Goal: Information Seeking & Learning: Learn about a topic

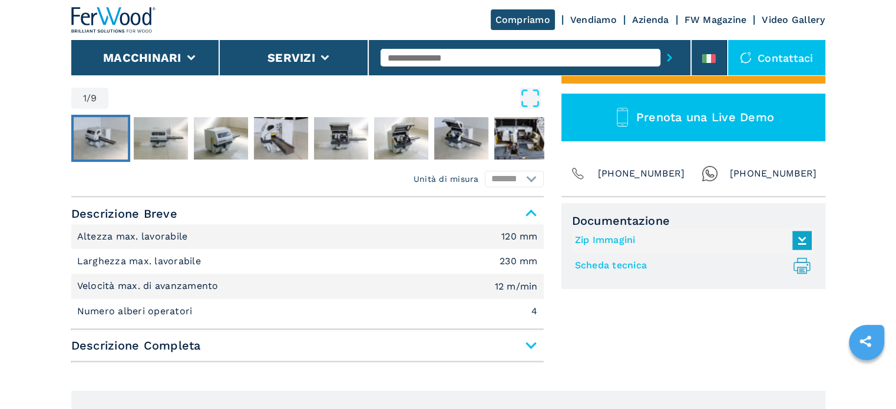
scroll to position [412, 0]
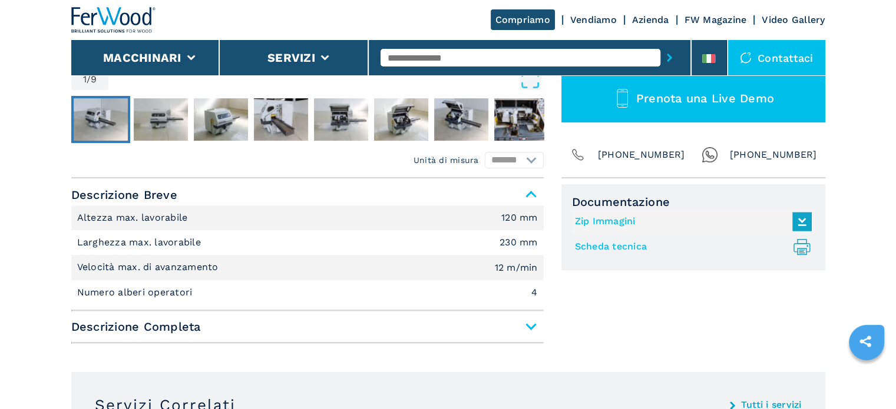
click at [532, 333] on span "Descrizione Completa" at bounding box center [307, 326] width 472 height 21
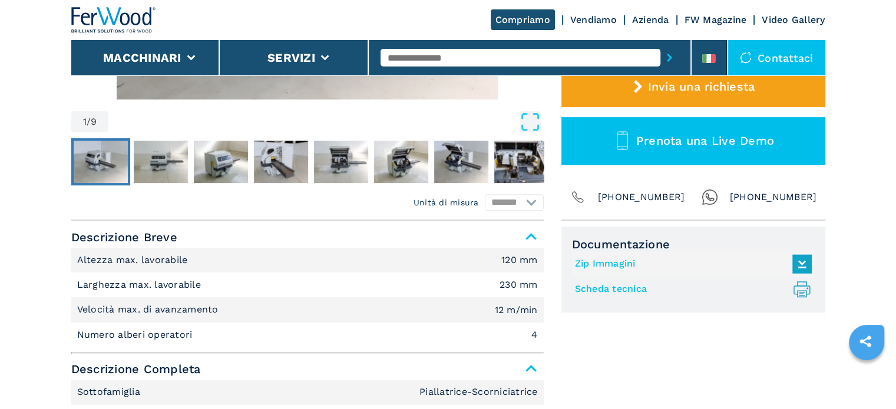
scroll to position [530, 0]
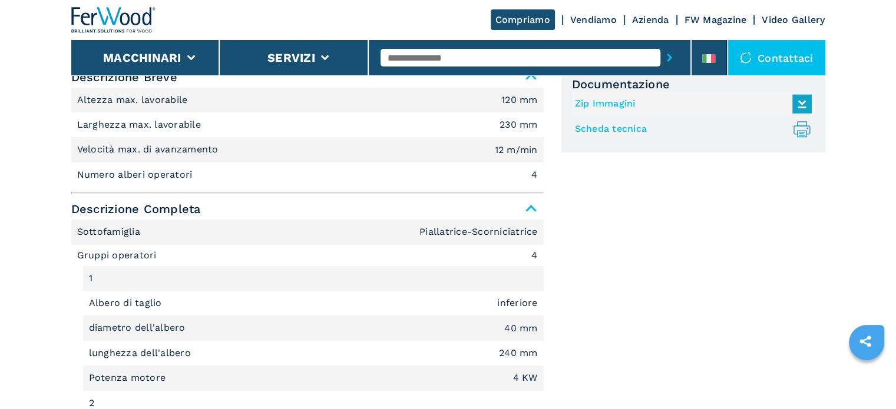
click at [620, 127] on link "Scheda tecnica .prefix__st0{stroke-linecap:round;stroke-linejoin:round}.prefix_…" at bounding box center [690, 129] width 231 height 19
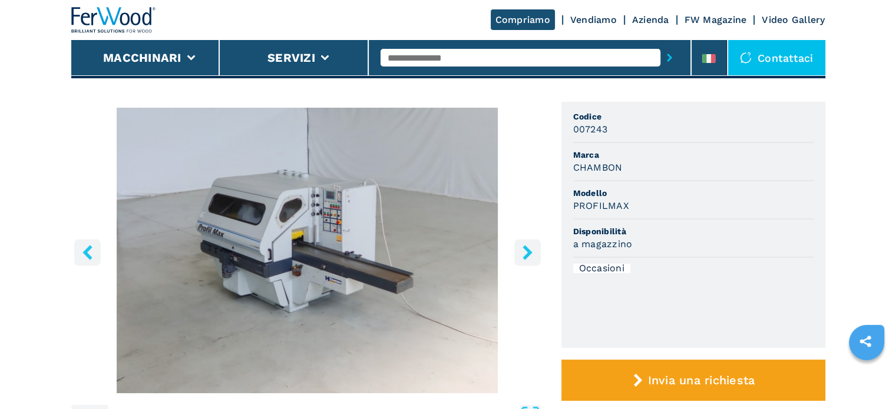
scroll to position [294, 0]
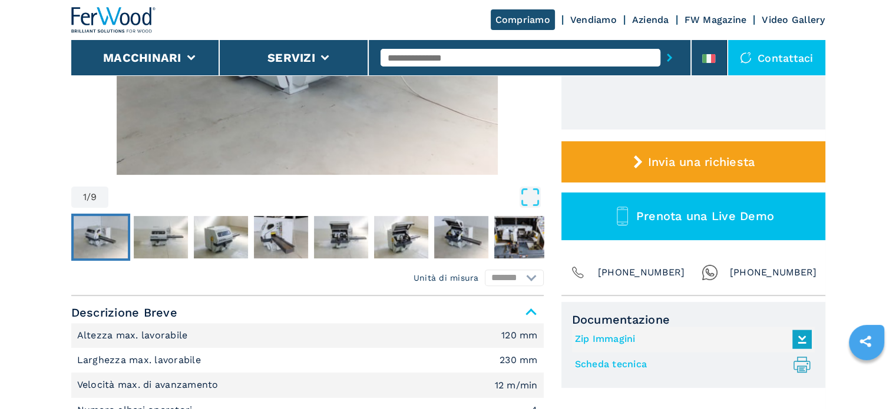
click at [342, 143] on img "Go to Slide 1" at bounding box center [307, 32] width 472 height 286
